Goal: Task Accomplishment & Management: Manage account settings

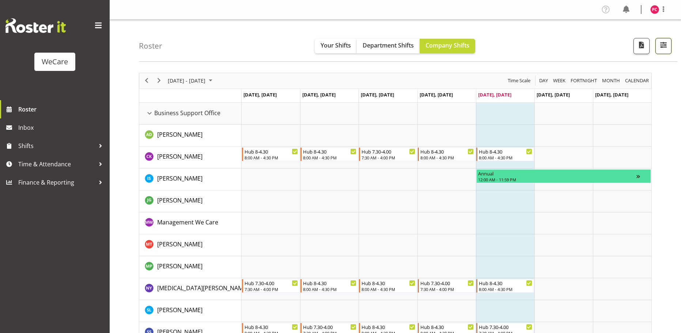
click at [666, 42] on span "button" at bounding box center [664, 45] width 10 height 10
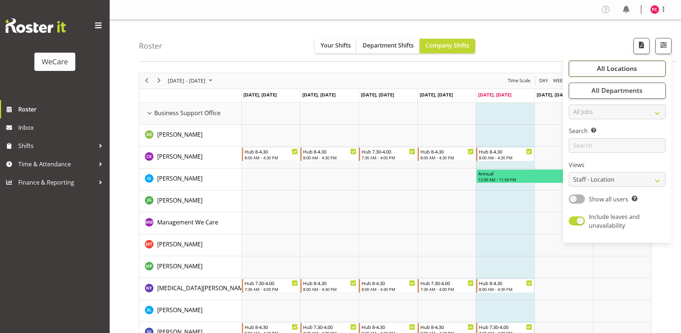
click at [646, 72] on button "All Locations" at bounding box center [617, 69] width 97 height 16
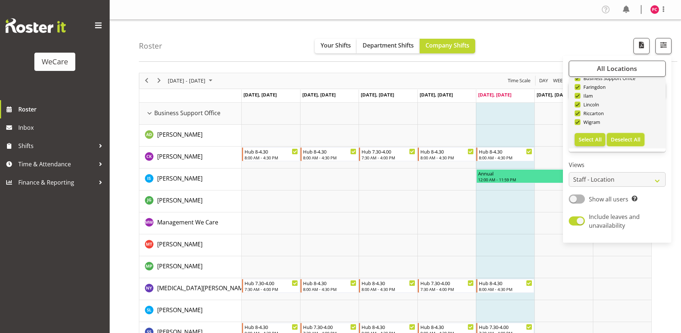
click at [624, 141] on span "Deselect All" at bounding box center [626, 139] width 30 height 7
checkbox input "false"
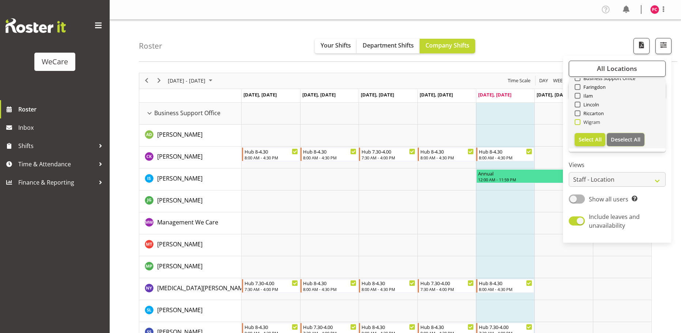
checkbox input "false"
click at [576, 120] on span at bounding box center [578, 122] width 6 height 6
click at [576, 120] on input "Wigram" at bounding box center [577, 122] width 5 height 5
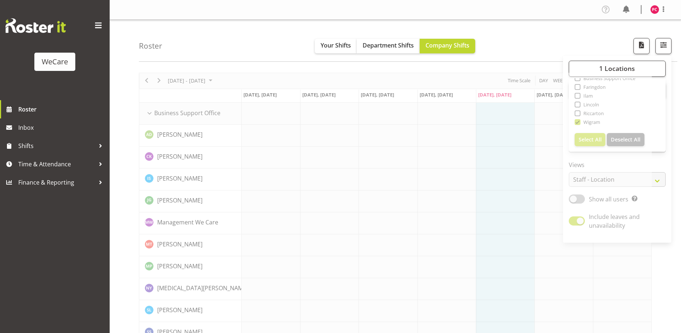
click at [600, 44] on div "Roster Your Shifts Department Shifts Company Shifts 1 Locations Clear Business …" at bounding box center [408, 41] width 538 height 42
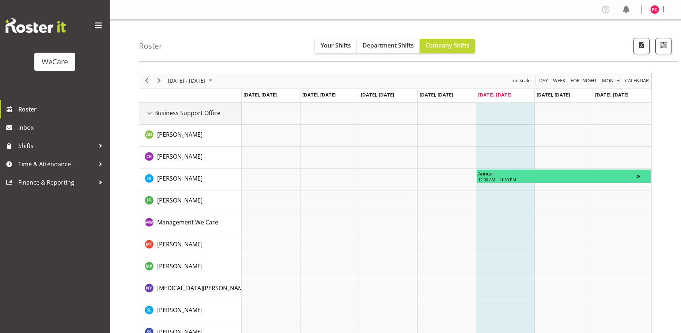
click at [147, 109] on div "Business Support Office resource" at bounding box center [150, 114] width 10 height 10
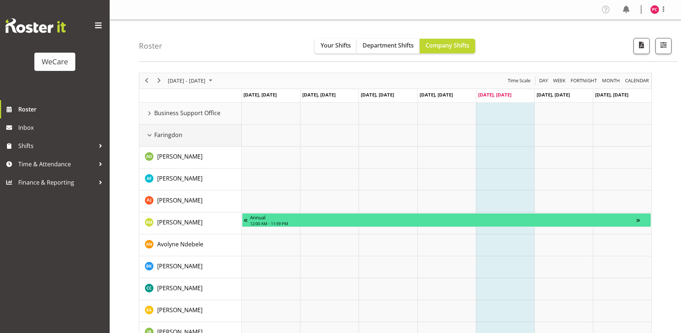
click at [153, 136] on div "Faringdon resource" at bounding box center [150, 136] width 10 height 10
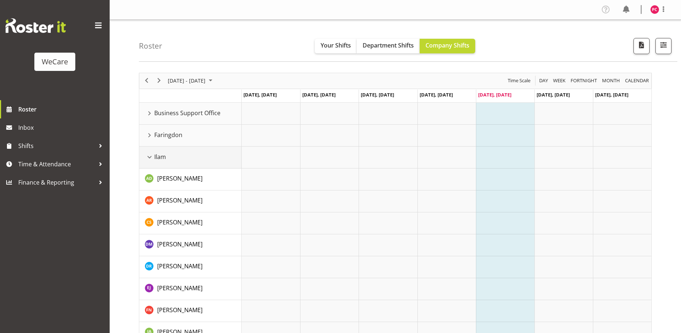
click at [148, 162] on div "Ilam resource" at bounding box center [150, 157] width 10 height 10
click at [149, 184] on div "Lincoln resource" at bounding box center [150, 179] width 10 height 10
click at [149, 204] on div "Riccarton resource" at bounding box center [150, 201] width 10 height 10
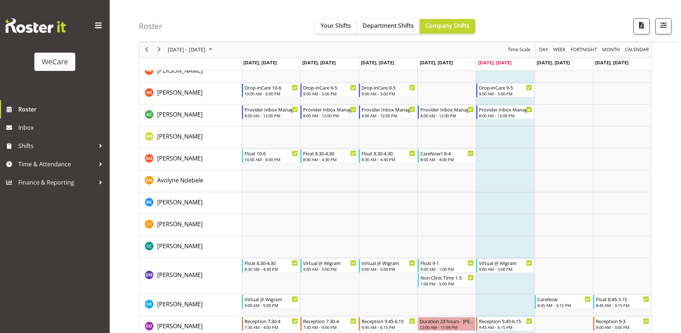
scroll to position [256, 0]
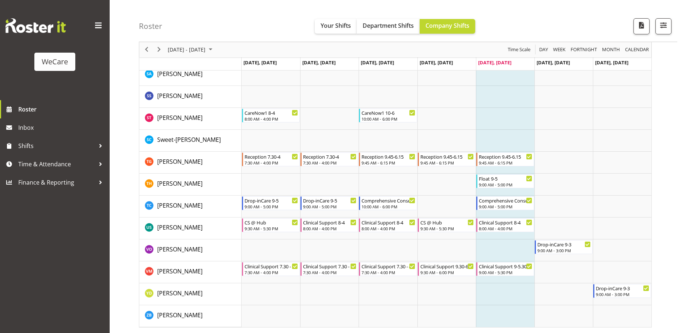
scroll to position [1107, 0]
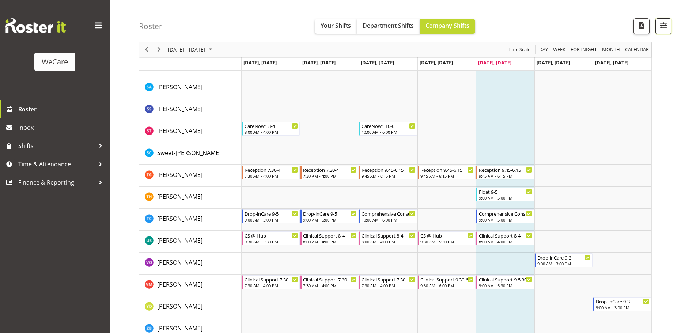
click at [664, 24] on span "button" at bounding box center [664, 25] width 10 height 10
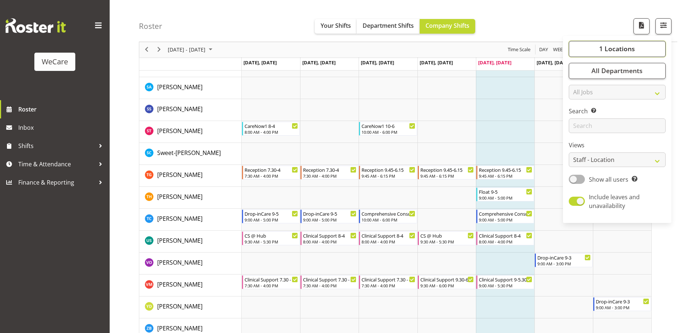
click at [625, 52] on span "1 Locations" at bounding box center [617, 49] width 36 height 9
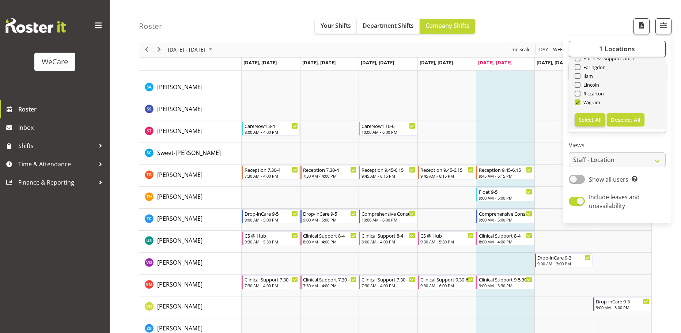
click at [629, 119] on span "Deselect All" at bounding box center [626, 119] width 30 height 7
checkbox input "false"
click at [585, 119] on span "Select All" at bounding box center [590, 119] width 23 height 7
checkbox input "true"
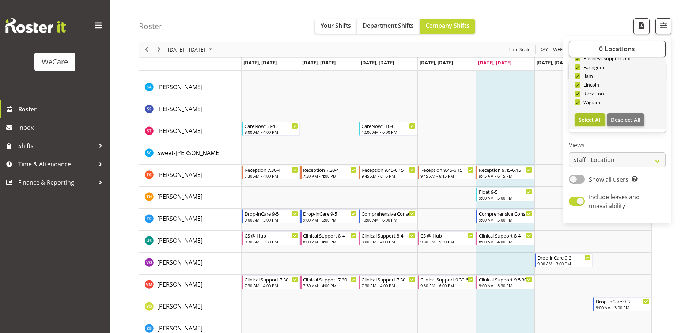
checkbox input "true"
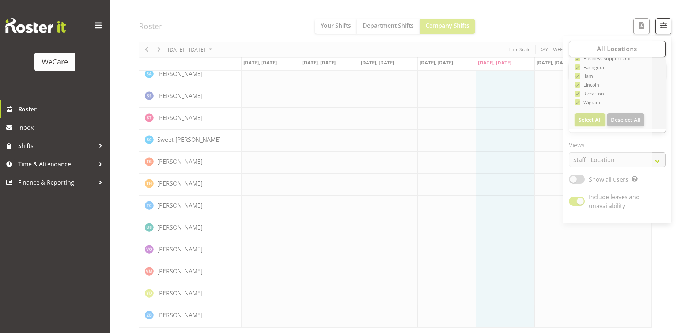
scroll to position [1092, 0]
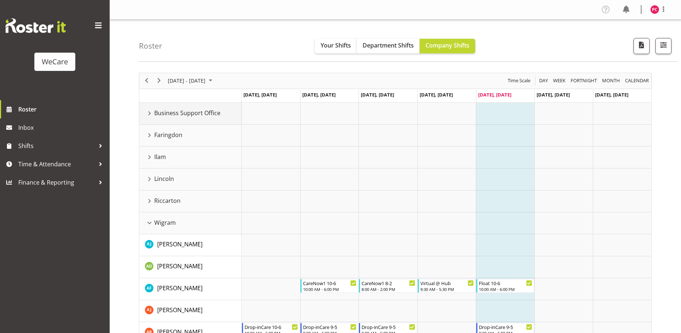
click at [148, 114] on div "Business Support Office resource" at bounding box center [150, 114] width 10 height 10
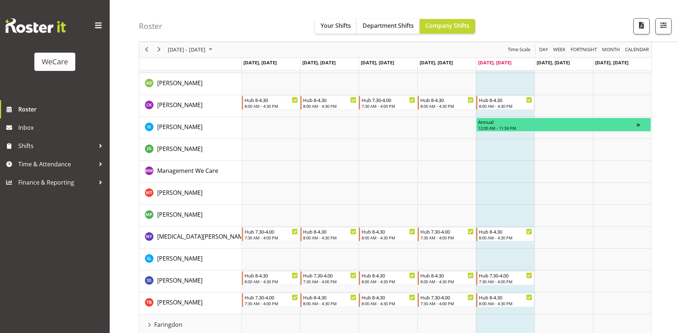
scroll to position [110, 0]
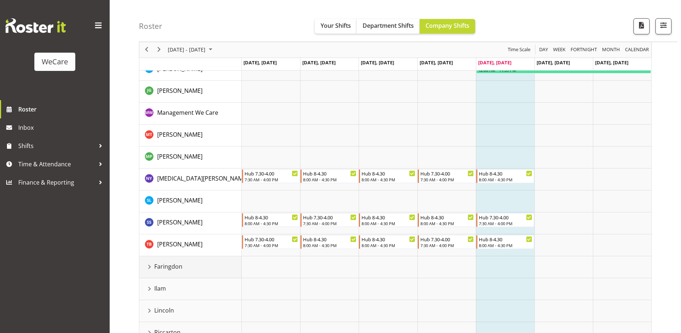
click at [151, 268] on div "Faringdon resource" at bounding box center [150, 267] width 10 height 10
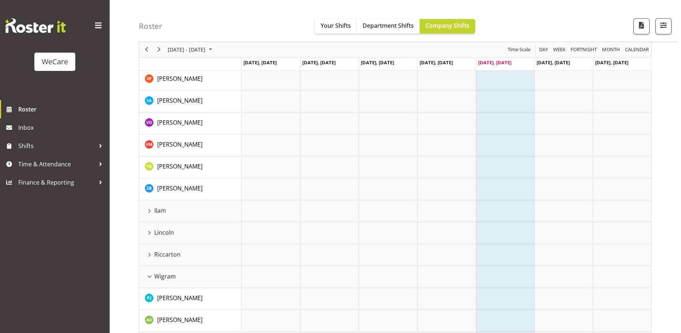
scroll to position [731, 0]
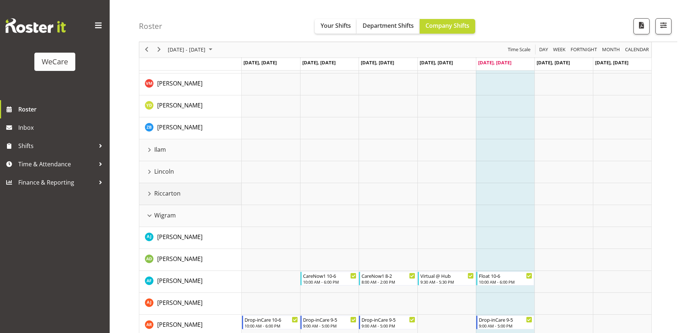
click at [150, 194] on div "Riccarton resource" at bounding box center [150, 194] width 10 height 10
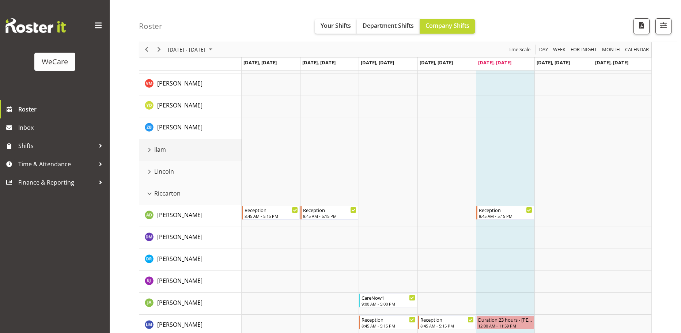
click at [151, 145] on div "Ilam resource" at bounding box center [150, 150] width 10 height 10
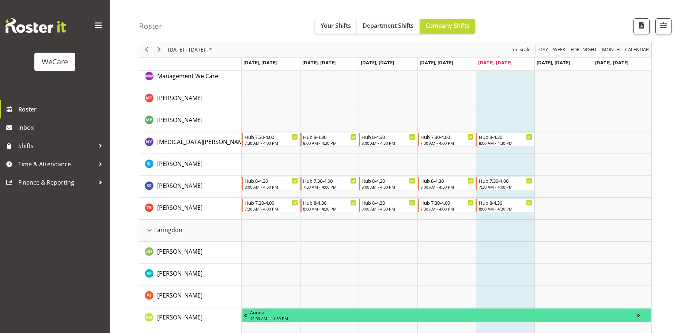
scroll to position [0, 0]
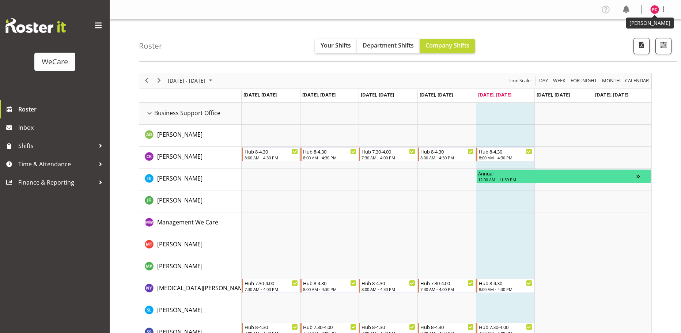
click at [657, 7] on img at bounding box center [654, 9] width 9 height 9
click at [610, 38] on link "Log Out" at bounding box center [633, 38] width 70 height 13
